Goal: Information Seeking & Learning: Check status

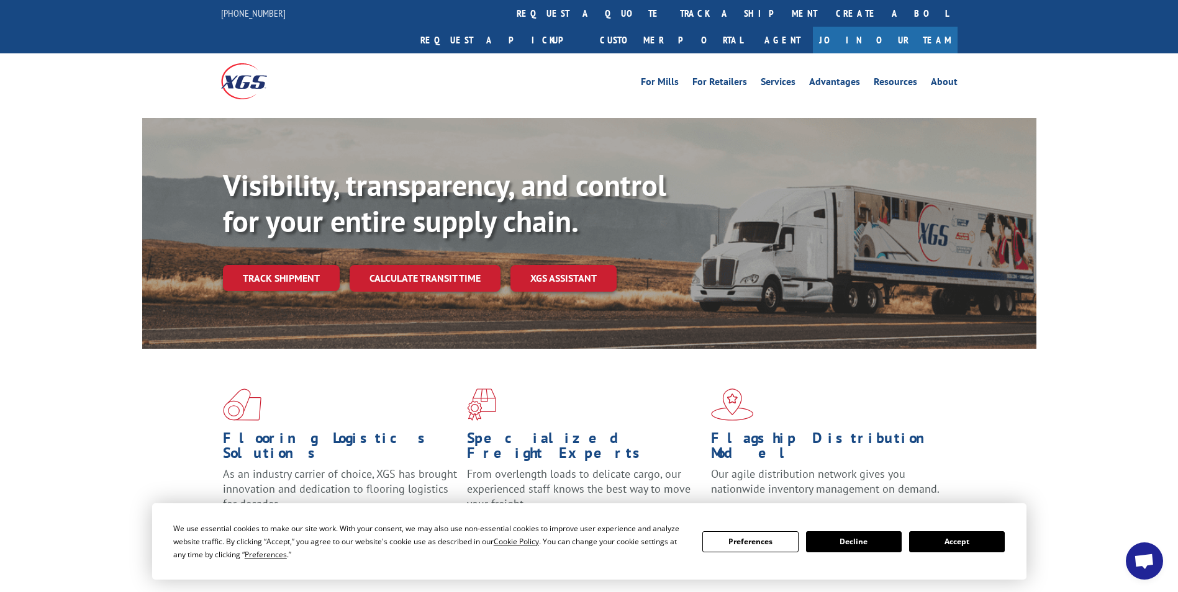
click at [960, 543] on button "Accept" at bounding box center [957, 541] width 96 height 21
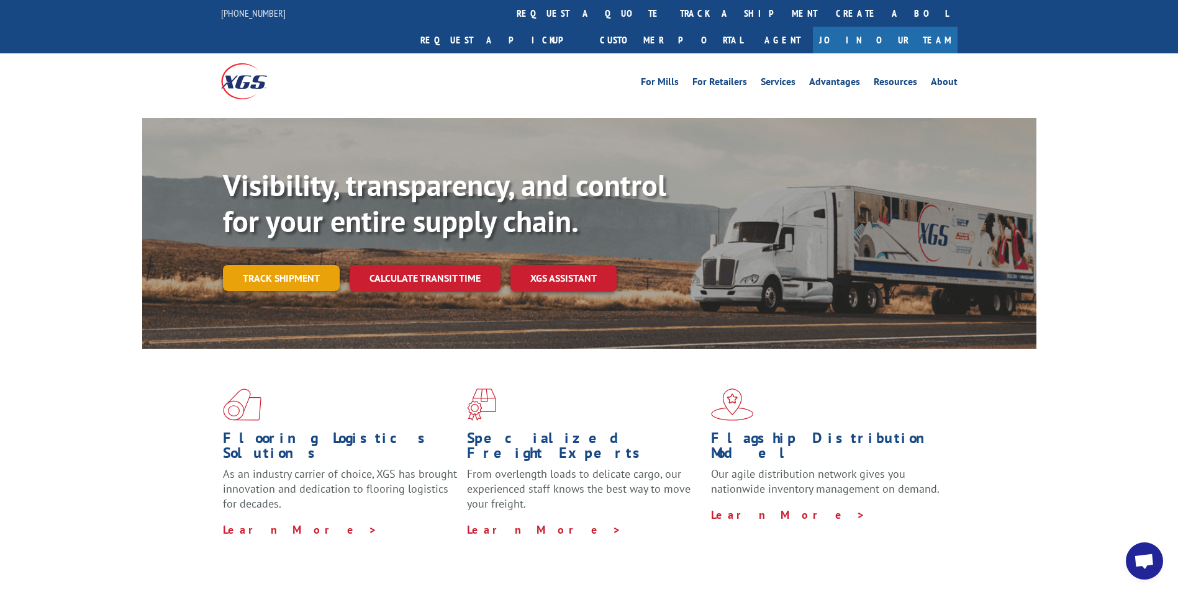
click at [274, 265] on link "Track shipment" at bounding box center [281, 278] width 117 height 26
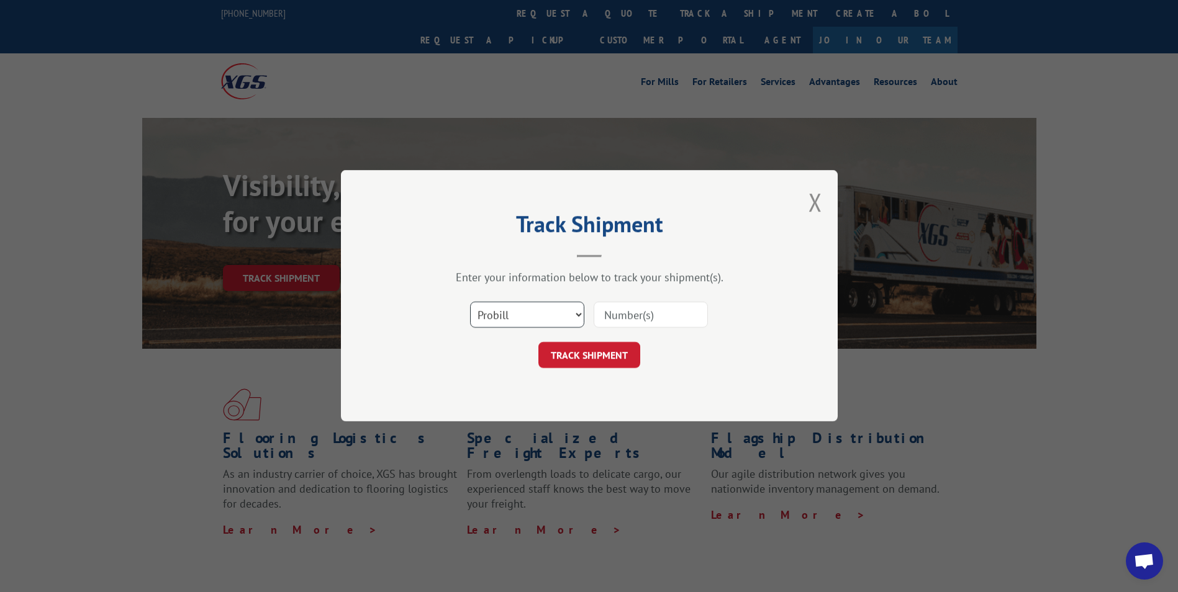
click at [495, 310] on select "Select category... Probill BOL PO" at bounding box center [527, 315] width 114 height 26
select select "bol"
click at [470, 302] on select "Select category... Probill BOL PO" at bounding box center [527, 315] width 114 height 26
click at [636, 311] on input at bounding box center [650, 315] width 114 height 26
type input "5499580"
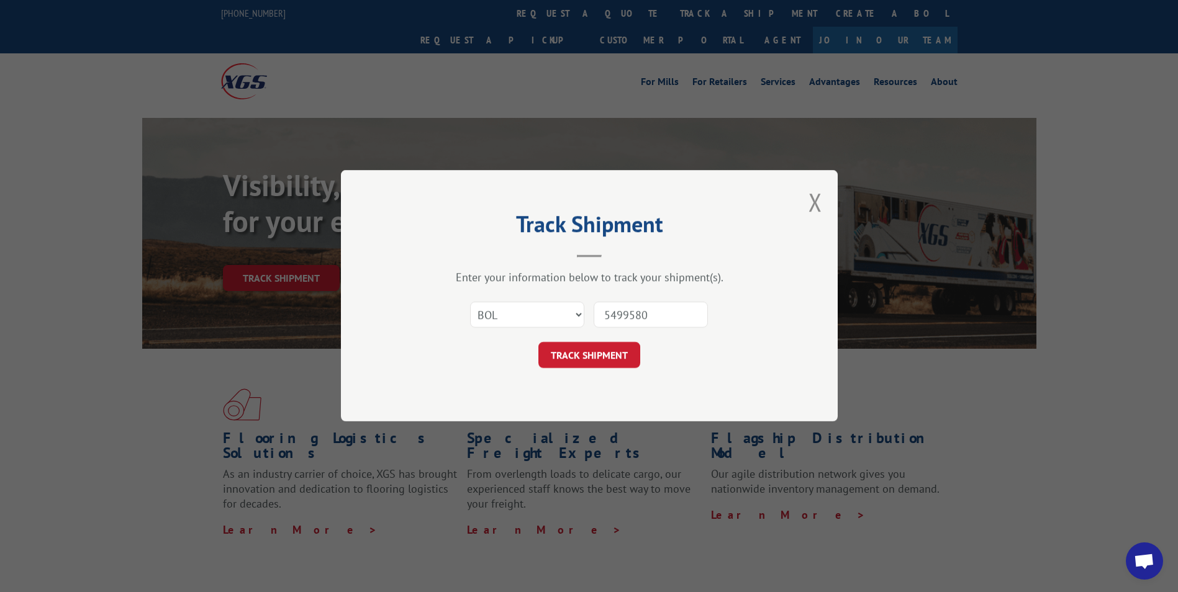
click button "TRACK SHIPMENT" at bounding box center [589, 356] width 102 height 26
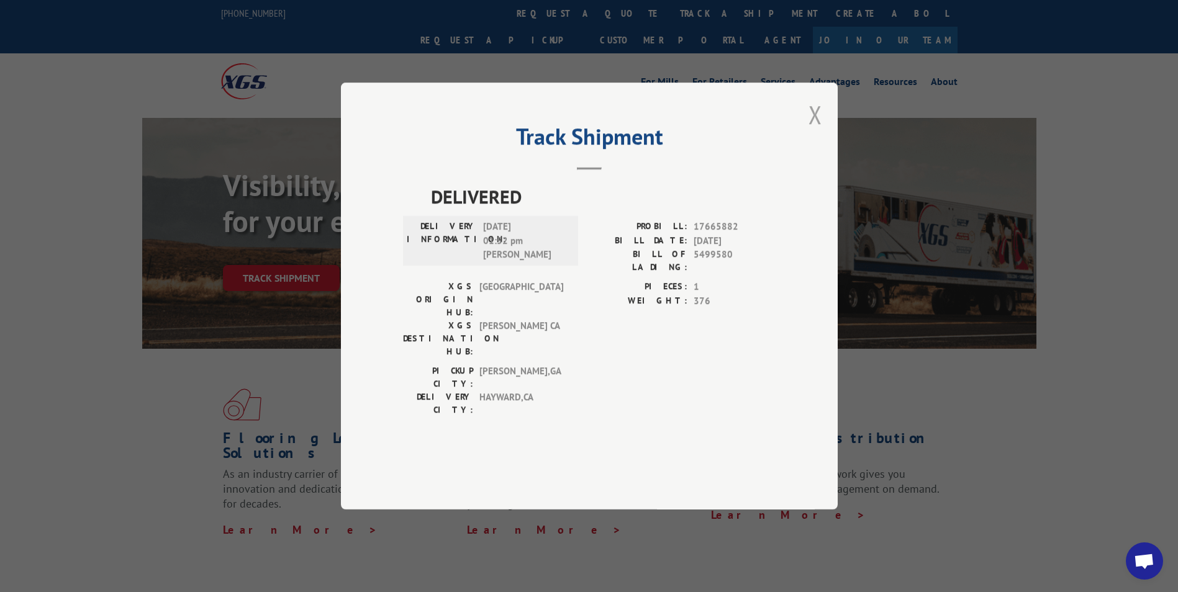
click at [809, 131] on button "Close modal" at bounding box center [815, 114] width 14 height 33
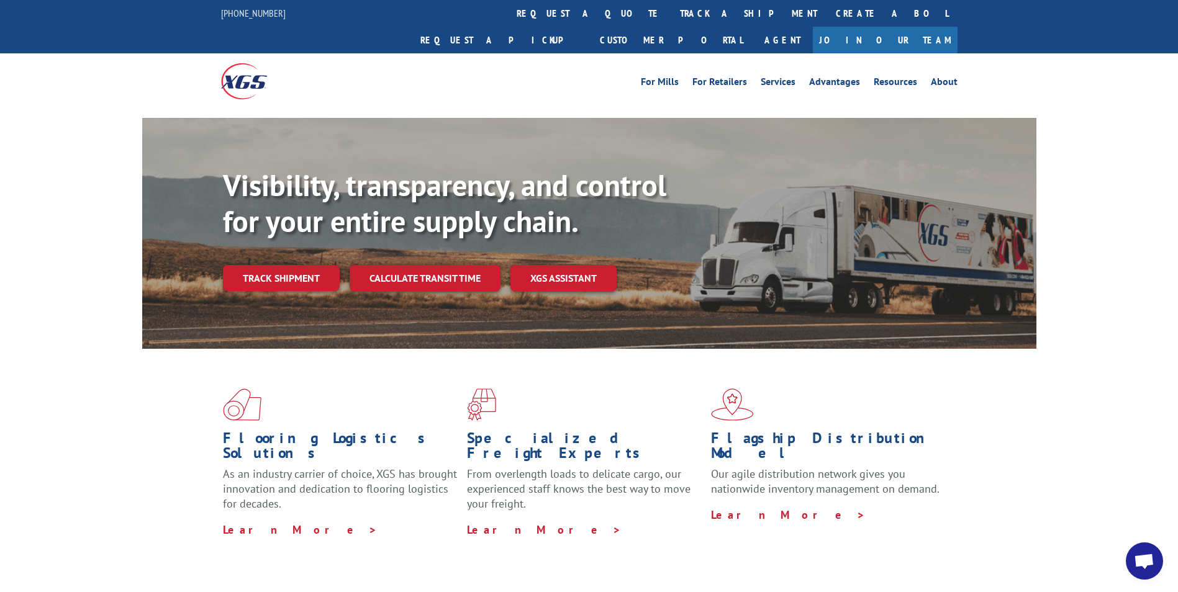
click at [284, 237] on div "Visibility, transparency, and control for your entire supply chain. Track shipm…" at bounding box center [629, 254] width 813 height 173
click at [275, 265] on link "Track shipment" at bounding box center [281, 278] width 117 height 26
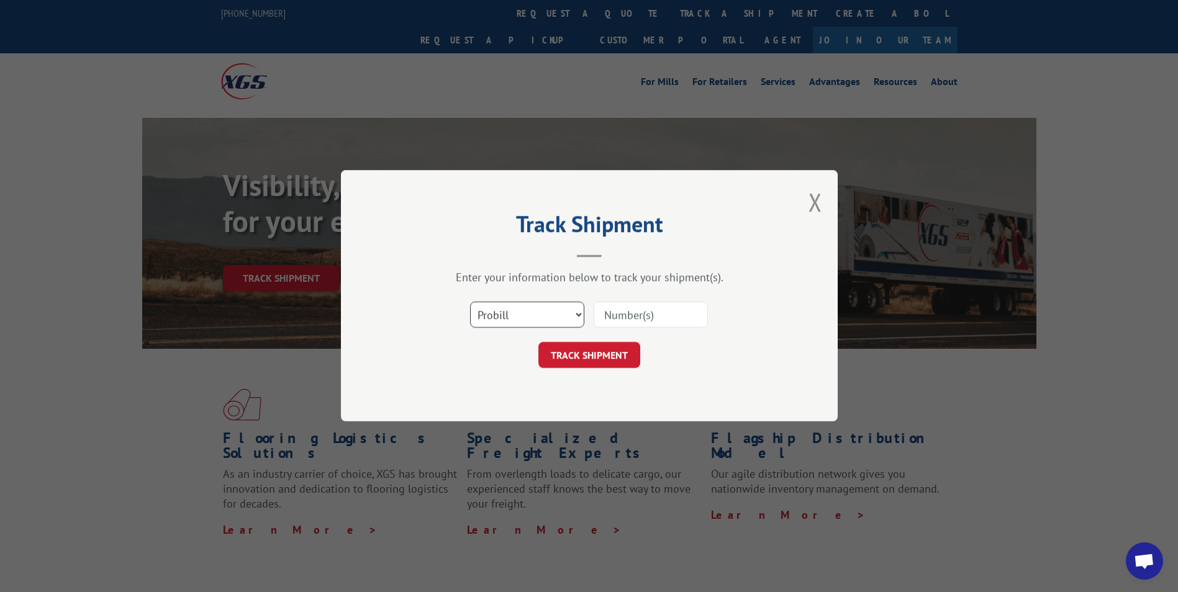
click at [549, 317] on select "Select category... Probill BOL PO" at bounding box center [527, 315] width 114 height 26
click at [470, 302] on select "Select category... Probill BOL PO" at bounding box center [527, 315] width 114 height 26
click at [620, 315] on input at bounding box center [650, 315] width 114 height 26
click at [523, 323] on select "Select category... Probill BOL PO" at bounding box center [527, 315] width 114 height 26
select select "bol"
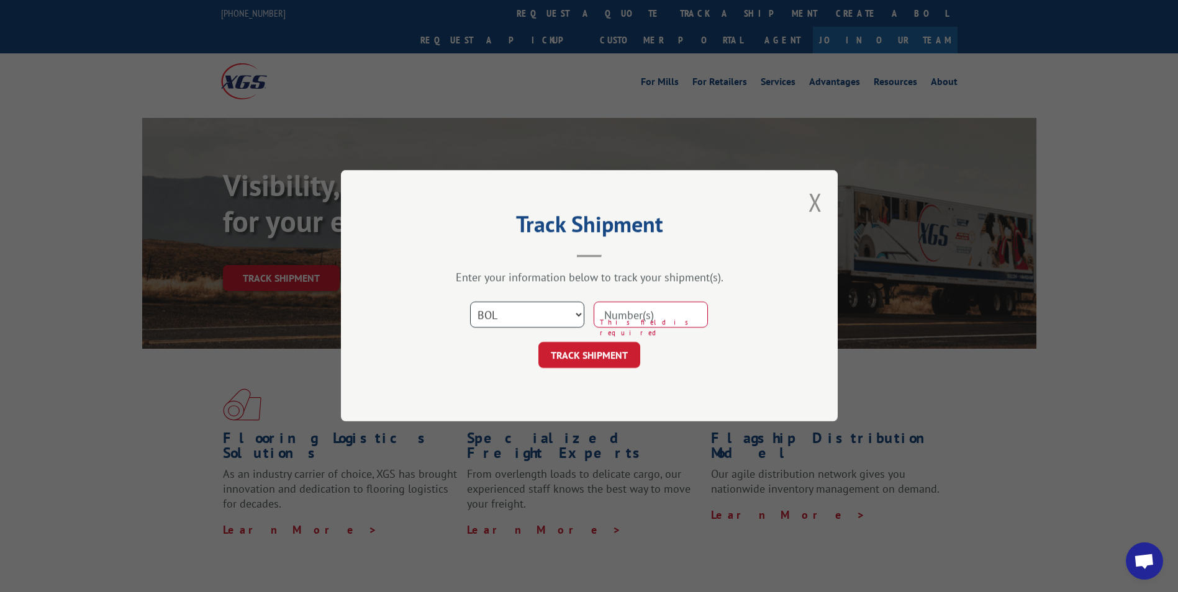
click at [470, 302] on select "Select category... Probill BOL PO" at bounding box center [527, 315] width 114 height 26
click at [618, 313] on input at bounding box center [650, 315] width 114 height 26
type input "7063246"
click at [538, 343] on button "TRACK SHIPMENT" at bounding box center [589, 356] width 102 height 26
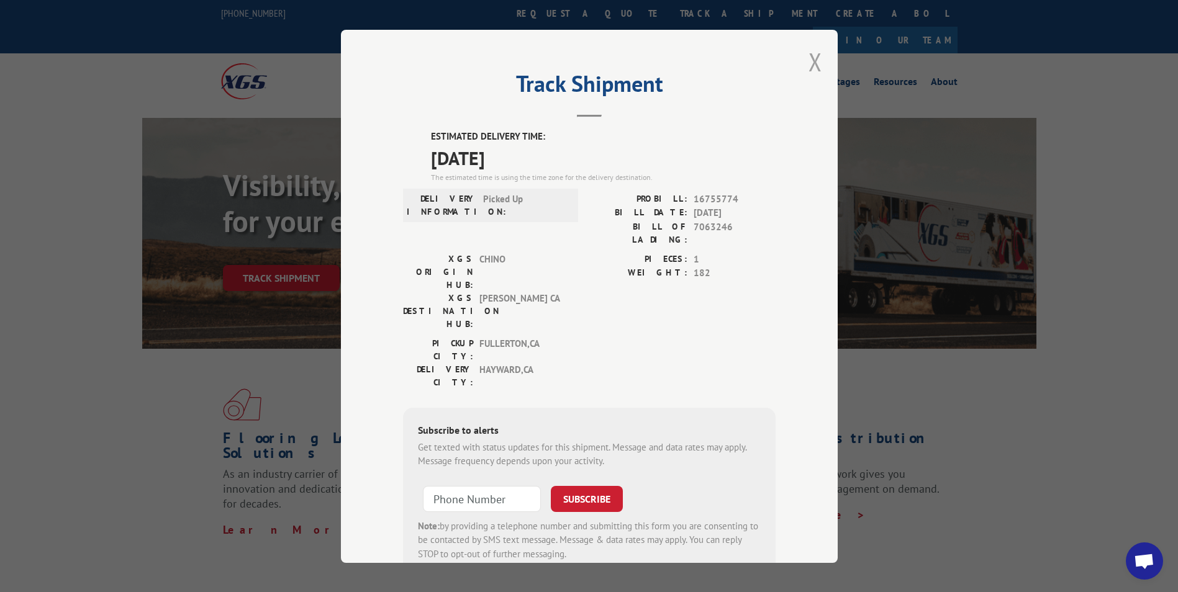
click at [813, 63] on button "Close modal" at bounding box center [815, 61] width 14 height 33
